Goal: Check status

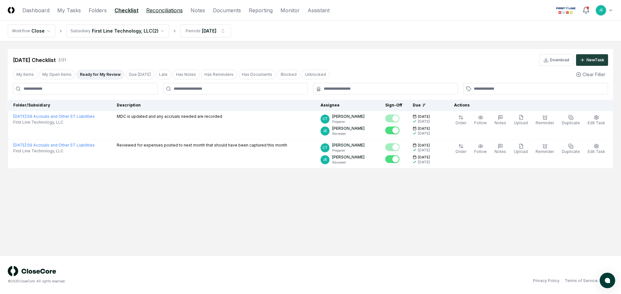
click at [152, 9] on link "Reconciliations" at bounding box center [164, 10] width 37 height 8
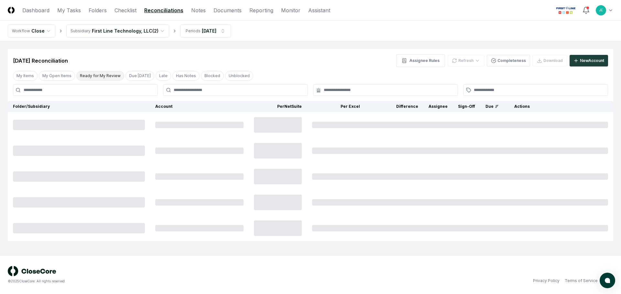
click at [106, 77] on button "Ready for My Review" at bounding box center [100, 76] width 48 height 10
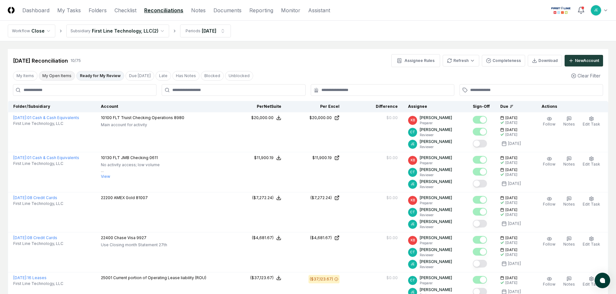
click at [56, 77] on button "My Open Items" at bounding box center [57, 76] width 36 height 10
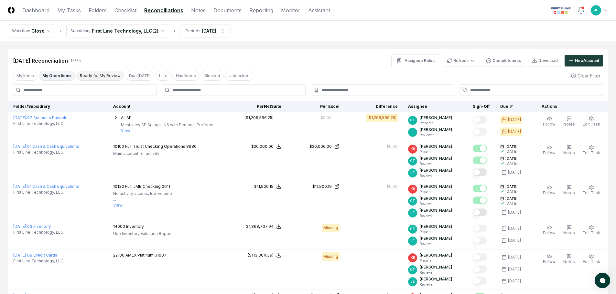
click at [90, 78] on button "Ready for My Review" at bounding box center [100, 76] width 48 height 10
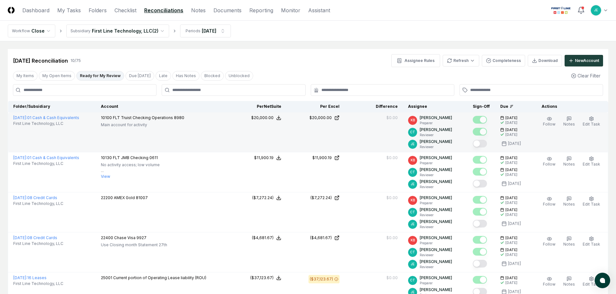
click at [479, 145] on button "Mark complete" at bounding box center [480, 144] width 14 height 8
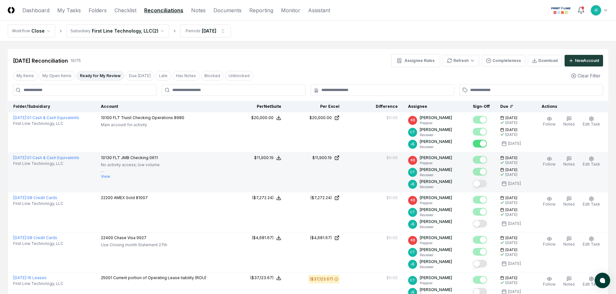
click at [483, 185] on button "Mark complete" at bounding box center [480, 184] width 14 height 8
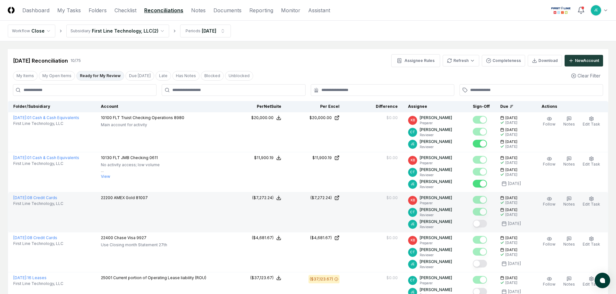
click at [486, 224] on button "Mark complete" at bounding box center [480, 224] width 14 height 8
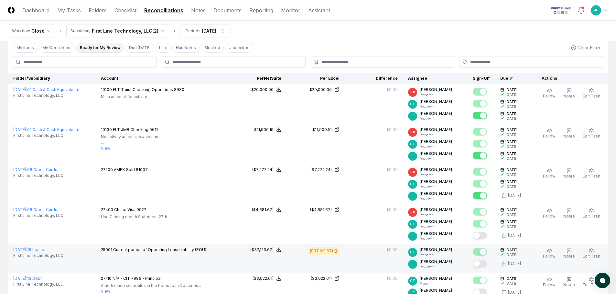
scroll to position [65, 0]
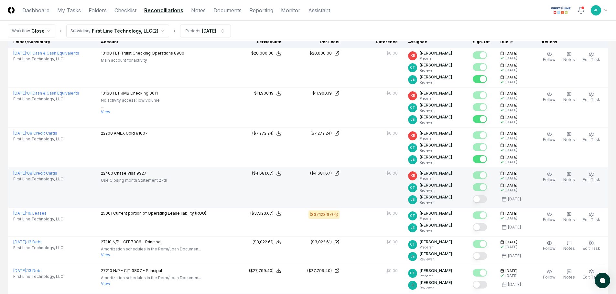
click at [484, 200] on button "Mark complete" at bounding box center [480, 200] width 14 height 8
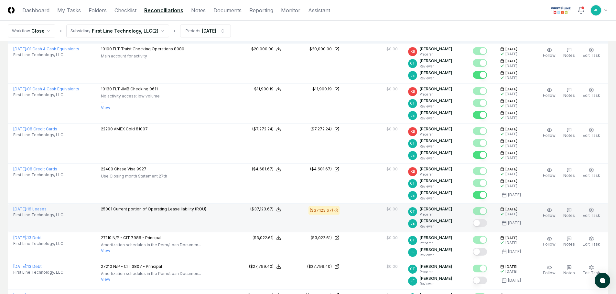
scroll to position [129, 0]
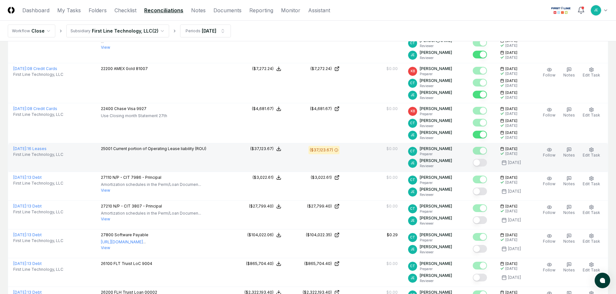
click at [483, 164] on button "Mark complete" at bounding box center [480, 163] width 14 height 8
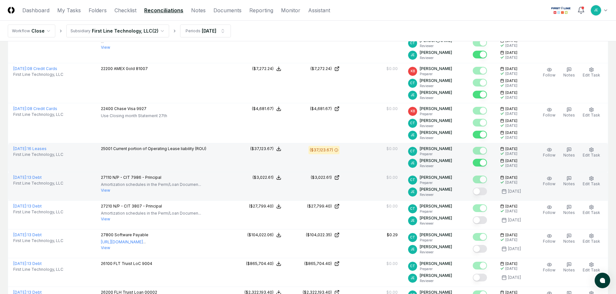
click at [484, 194] on button "Mark complete" at bounding box center [480, 192] width 14 height 8
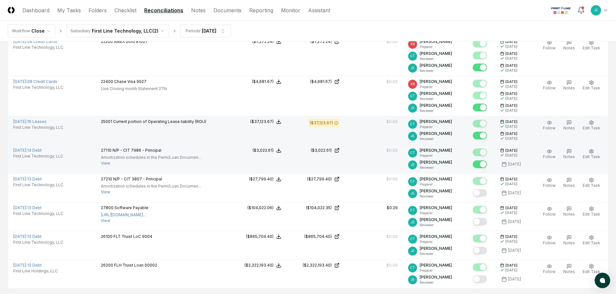
scroll to position [198, 0]
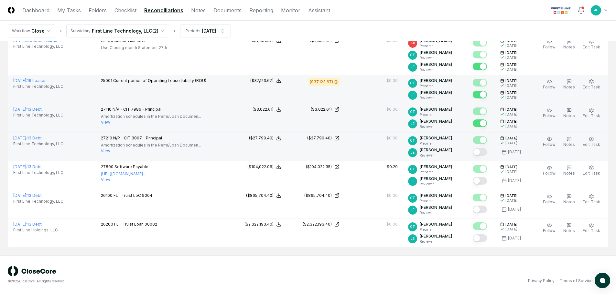
click at [480, 152] on button "Mark complete" at bounding box center [480, 152] width 14 height 8
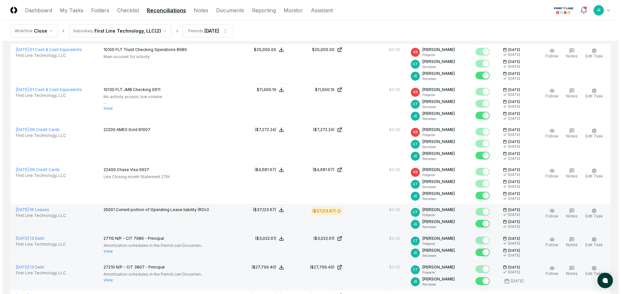
scroll to position [0, 0]
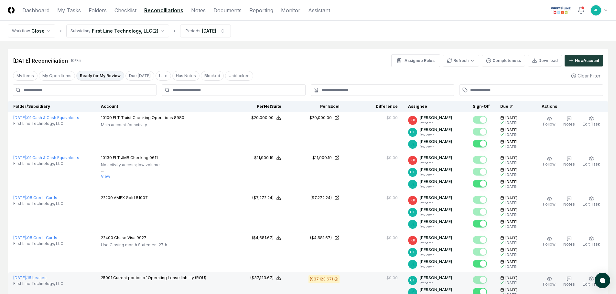
click at [53, 81] on div "My Items My Open Items Ready for My Review Due [DATE] Late Has Notes Blocked Un…" at bounding box center [308, 76] width 600 height 12
click at [56, 78] on button "My Open Items" at bounding box center [57, 76] width 36 height 10
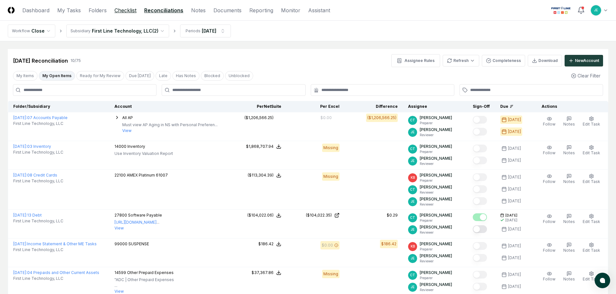
click at [126, 10] on link "Checklist" at bounding box center [125, 10] width 22 height 8
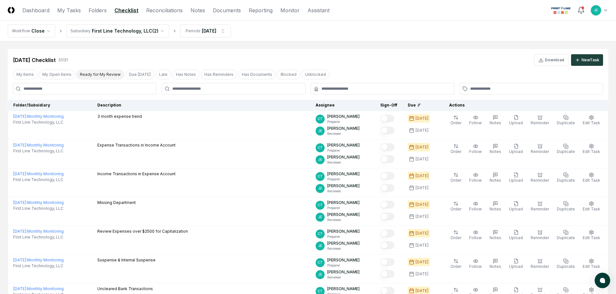
click at [86, 74] on button "Ready for My Review" at bounding box center [100, 75] width 48 height 10
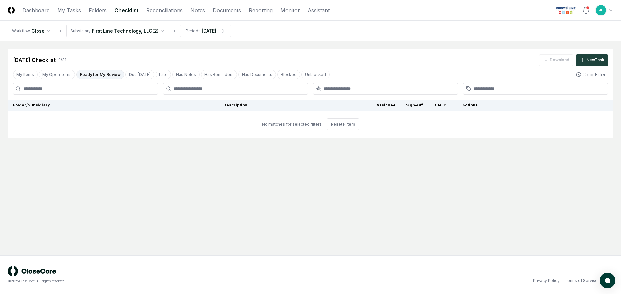
click at [90, 76] on button "Ready for My Review" at bounding box center [100, 75] width 48 height 10
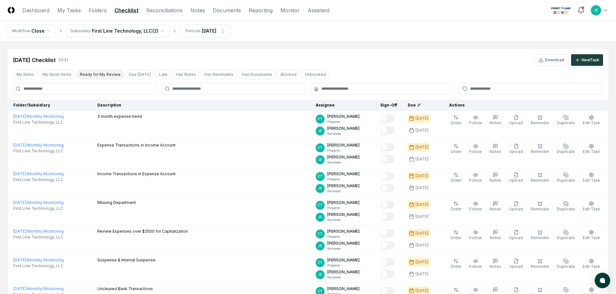
click at [93, 71] on button "Ready for My Review" at bounding box center [100, 75] width 48 height 10
